Goal: Task Accomplishment & Management: Use online tool/utility

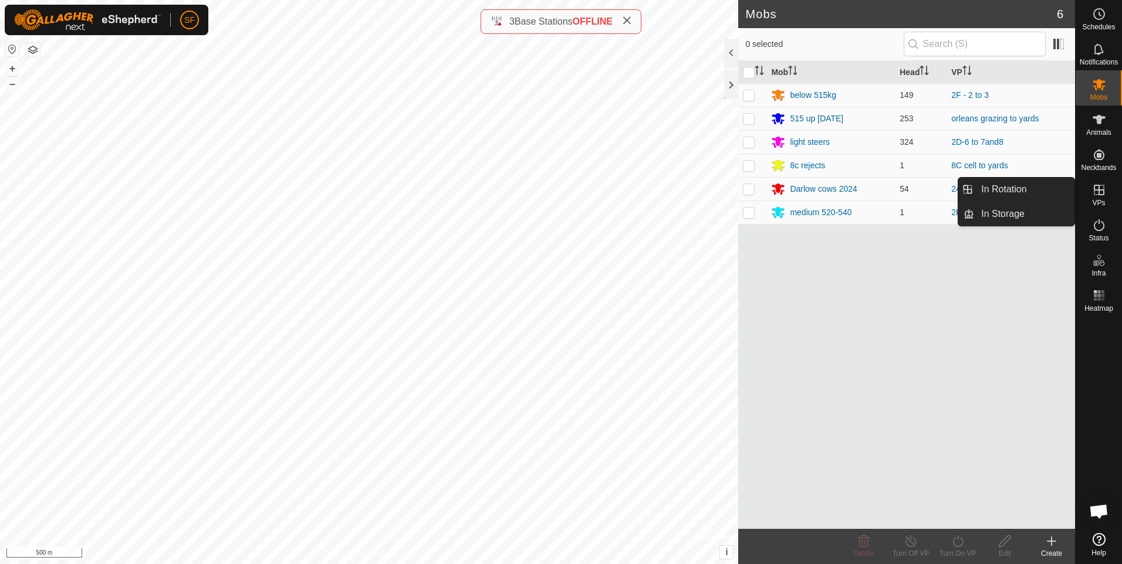
click at [1101, 195] on icon at bounding box center [1099, 190] width 11 height 11
click at [1050, 548] on icon at bounding box center [1051, 542] width 14 height 14
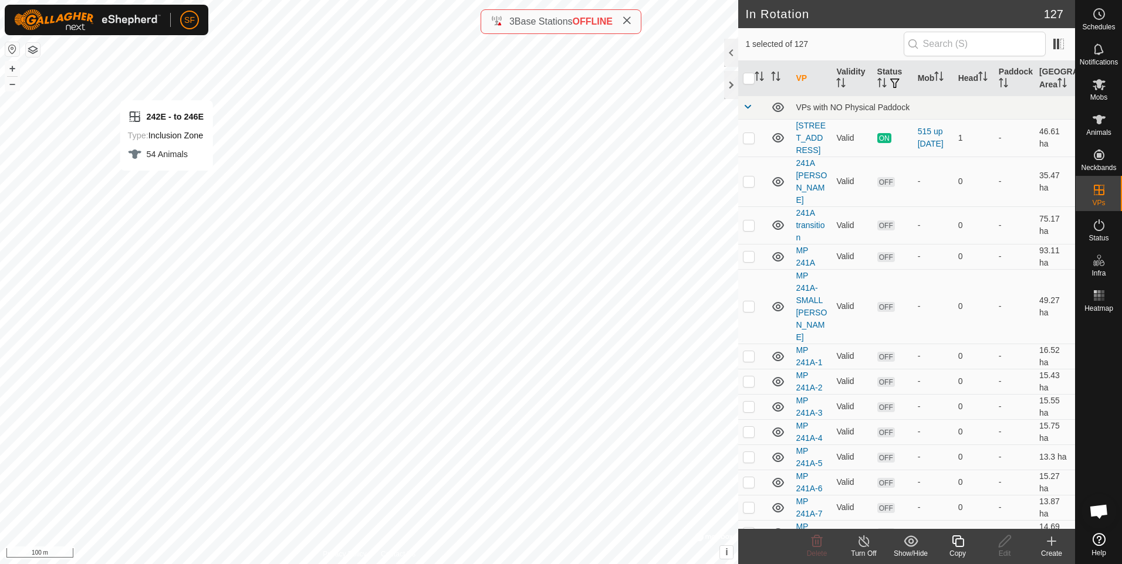
checkbox input "false"
click at [1054, 549] on div "Create" at bounding box center [1051, 554] width 47 height 11
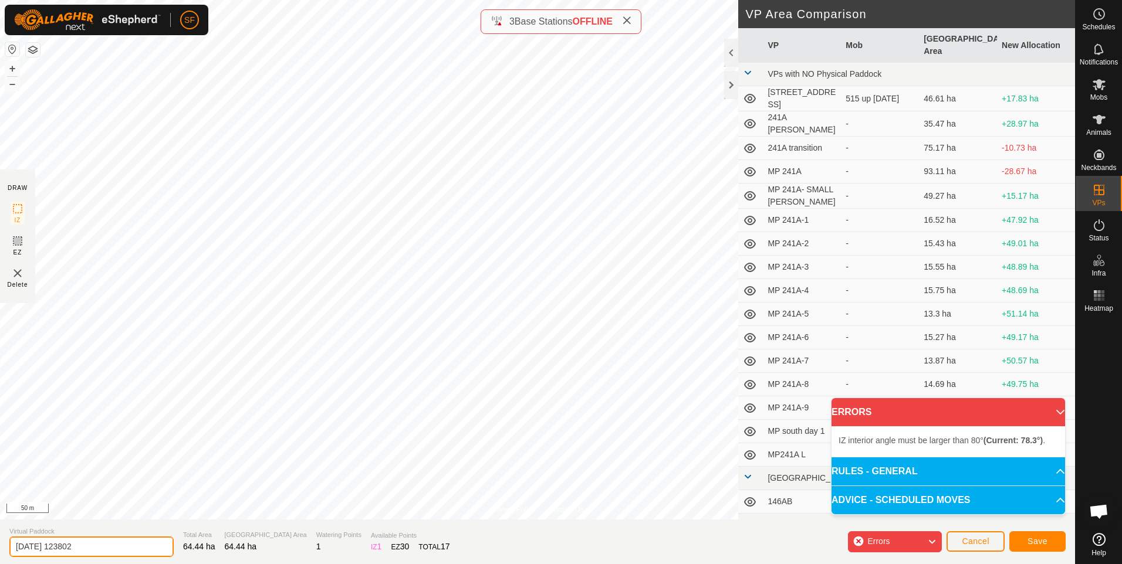
click at [139, 539] on input "[DATE] 123802" at bounding box center [91, 547] width 164 height 21
type input "2"
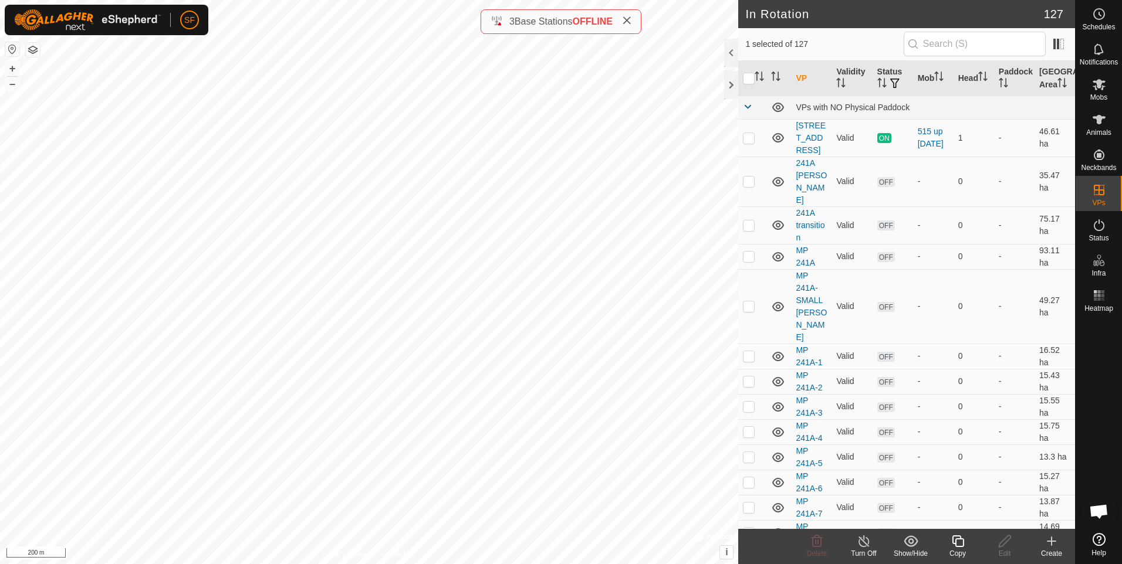
click at [1052, 542] on icon at bounding box center [1051, 542] width 8 height 0
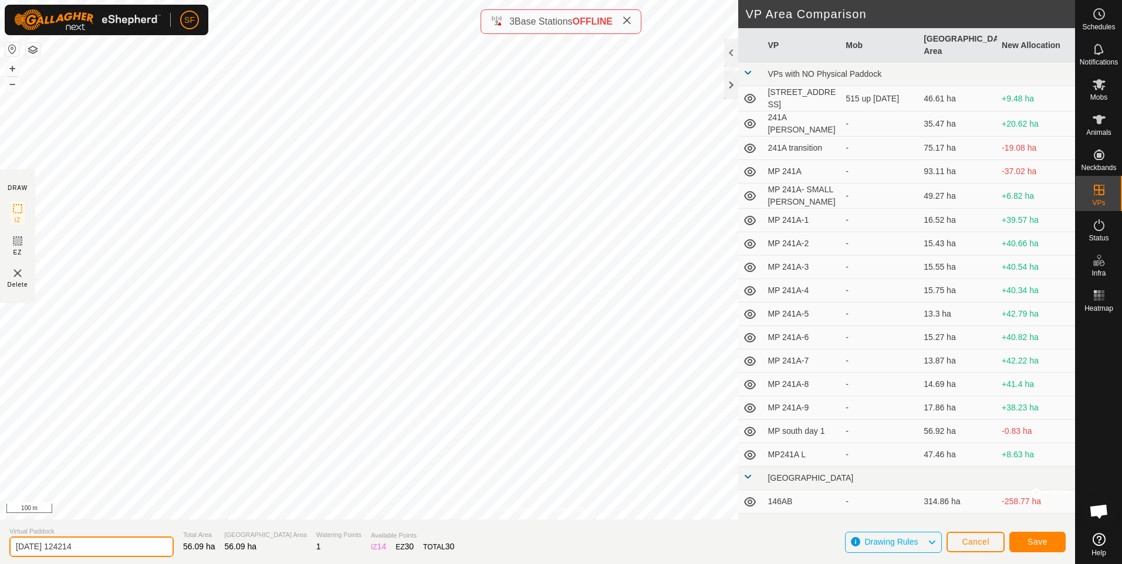
click at [136, 549] on input "[DATE] 124214" at bounding box center [91, 547] width 164 height 21
type input "2"
type input "246E"
click at [1033, 543] on span "Save" at bounding box center [1037, 541] width 20 height 9
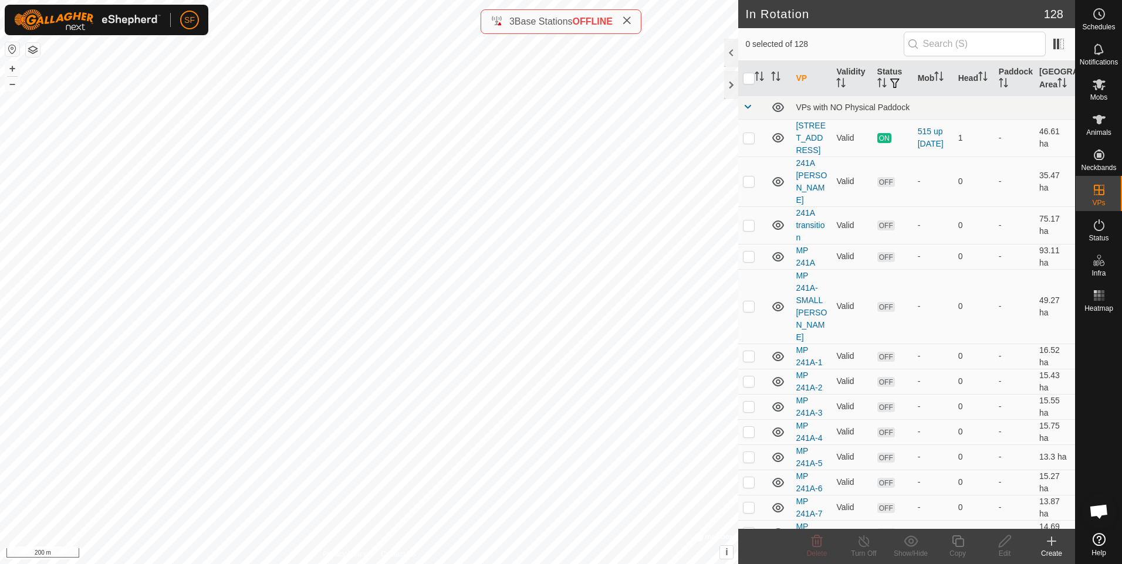
click at [1098, 90] on icon at bounding box center [1099, 84] width 14 height 14
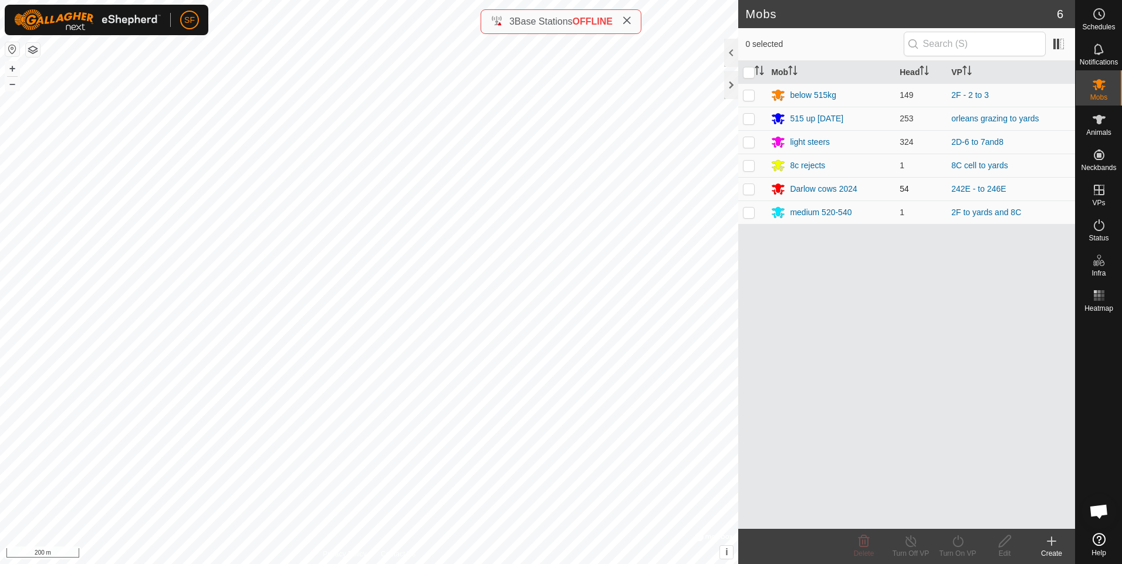
click at [753, 188] on p-checkbox at bounding box center [749, 188] width 12 height 9
checkbox input "true"
click at [906, 547] on icon at bounding box center [911, 542] width 15 height 14
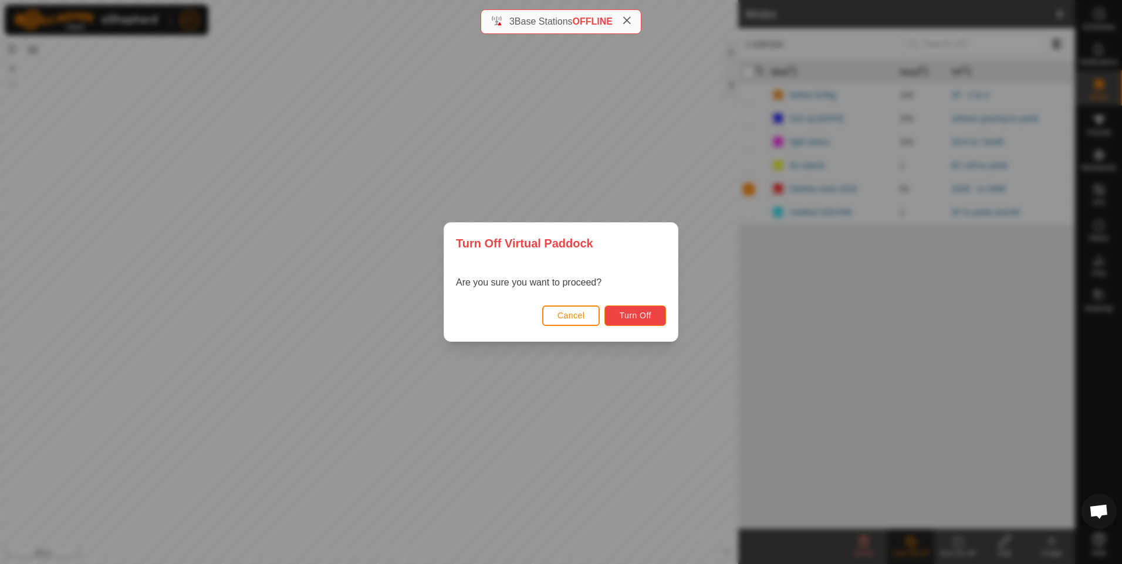
click at [611, 313] on button "Turn Off" at bounding box center [635, 316] width 62 height 21
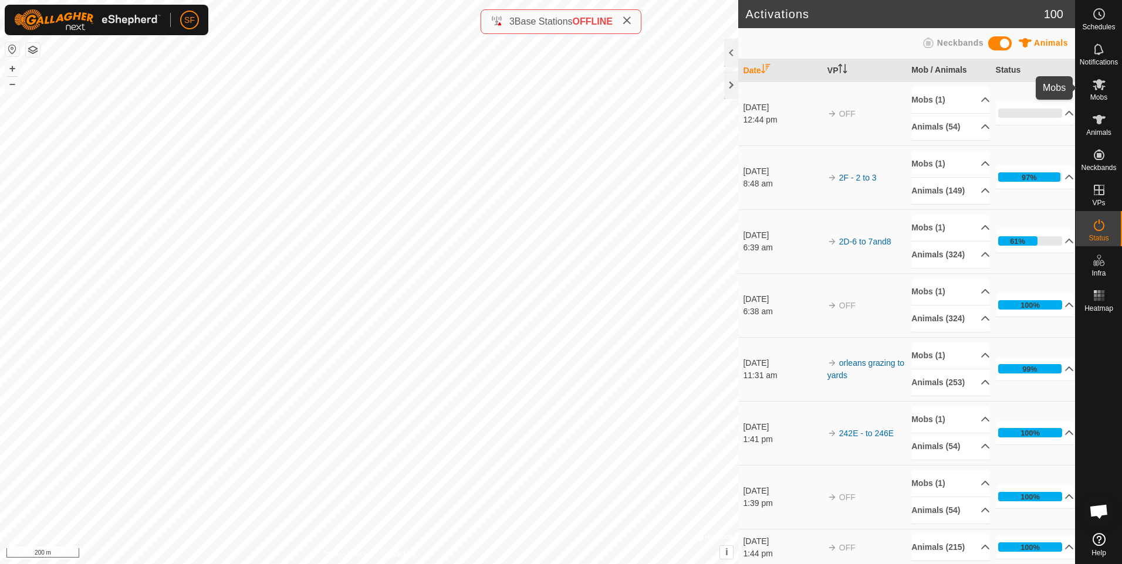
click at [1097, 91] on icon at bounding box center [1099, 84] width 14 height 14
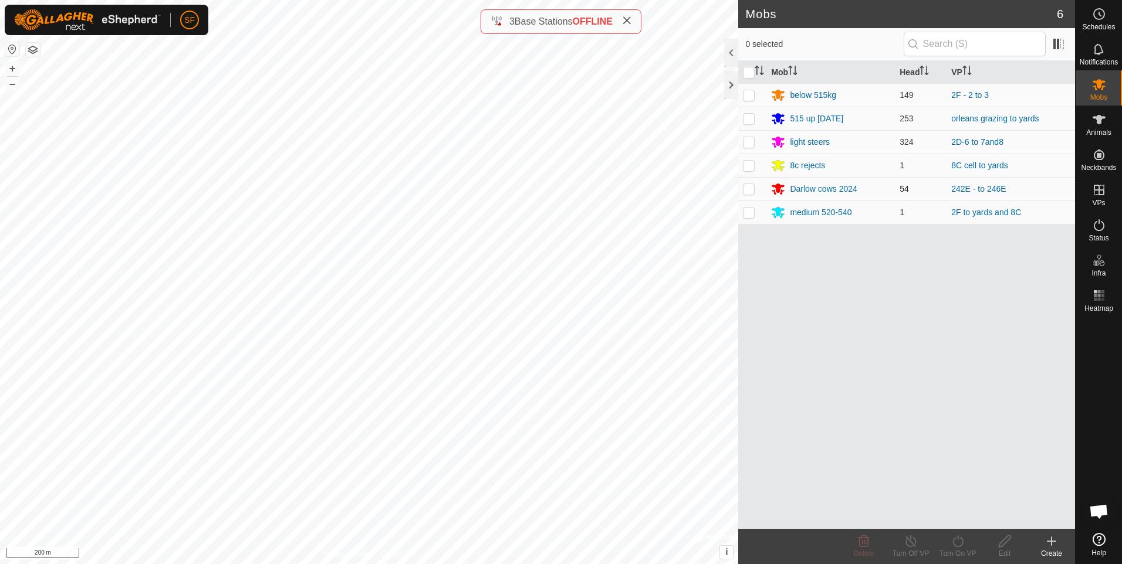
click at [749, 191] on p-checkbox at bounding box center [749, 188] width 12 height 9
checkbox input "true"
click at [959, 540] on icon at bounding box center [958, 542] width 15 height 14
click at [954, 516] on link "Now" at bounding box center [993, 515] width 116 height 23
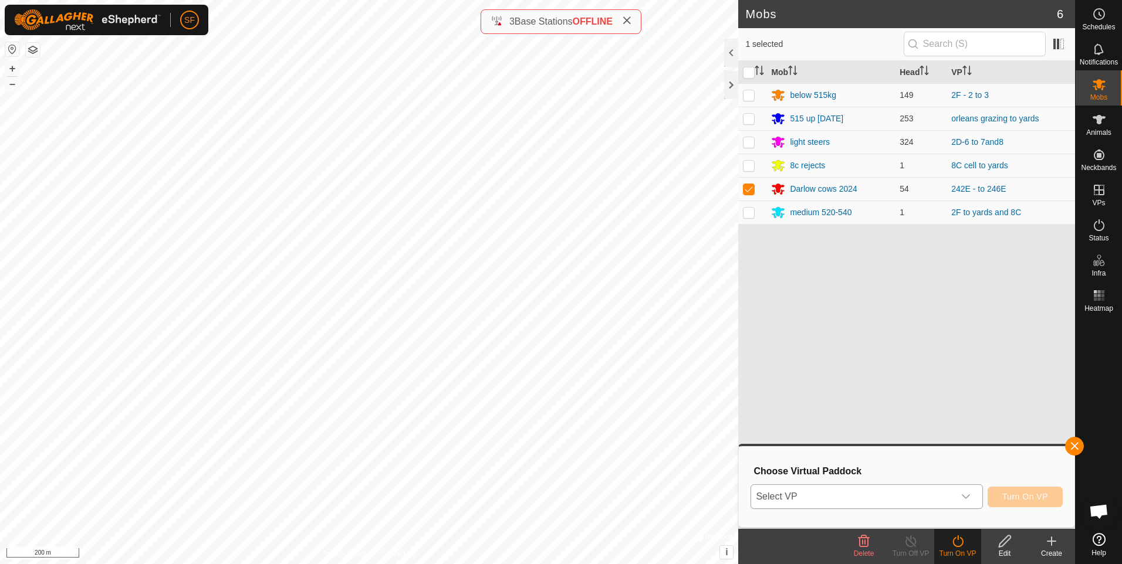
click at [905, 496] on span "Select VP" at bounding box center [852, 496] width 202 height 23
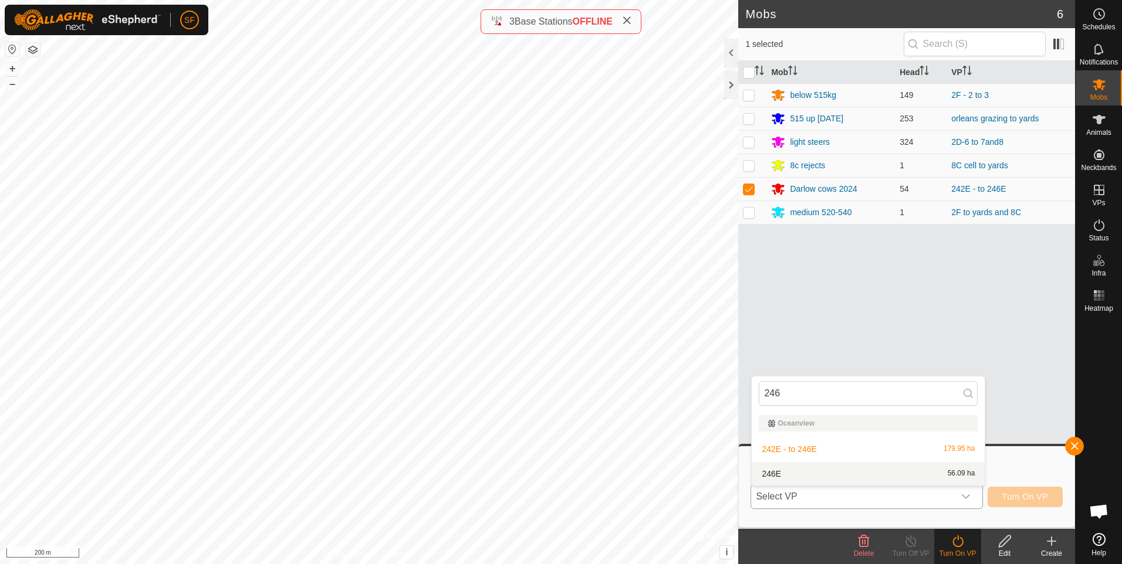
type input "246"
click at [778, 476] on li "246E 56.09 ha" at bounding box center [868, 473] width 233 height 23
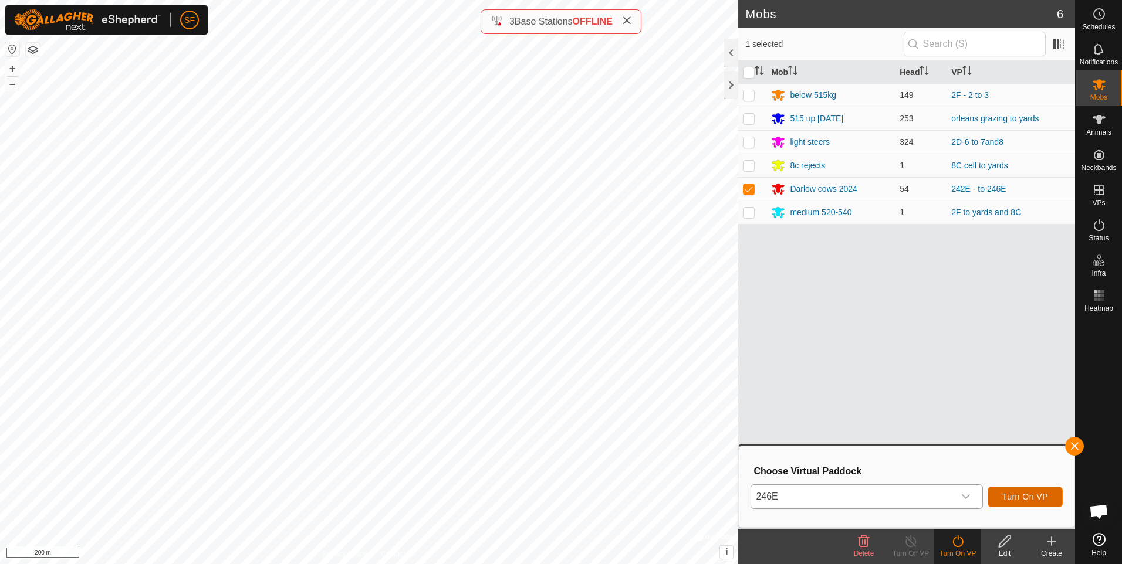
click at [1024, 499] on span "Turn On VP" at bounding box center [1025, 496] width 46 height 9
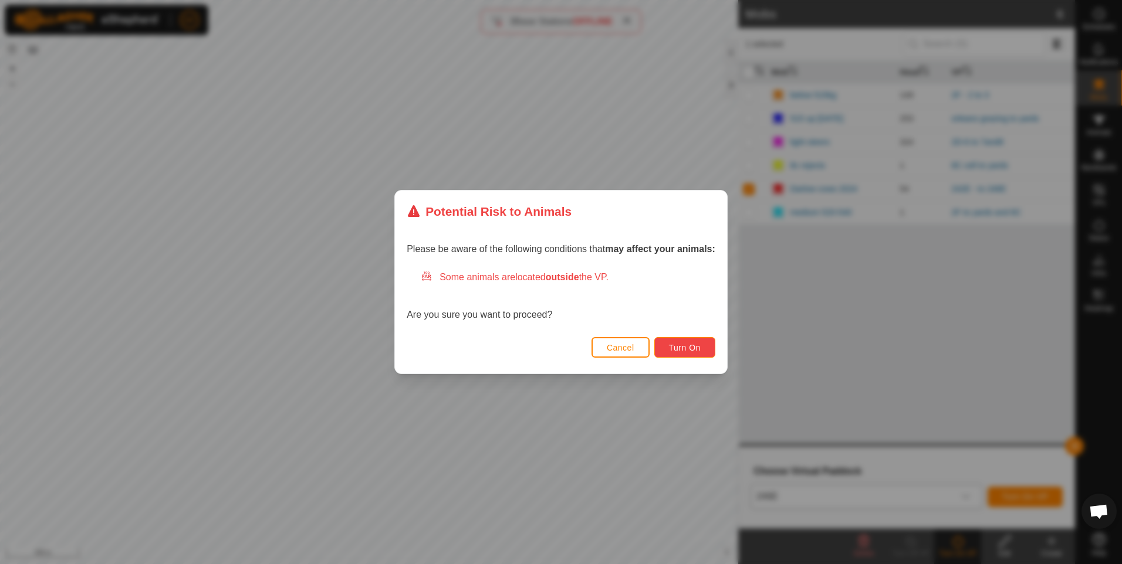
click at [684, 344] on span "Turn On" at bounding box center [685, 347] width 32 height 9
